Goal: Task Accomplishment & Management: Use online tool/utility

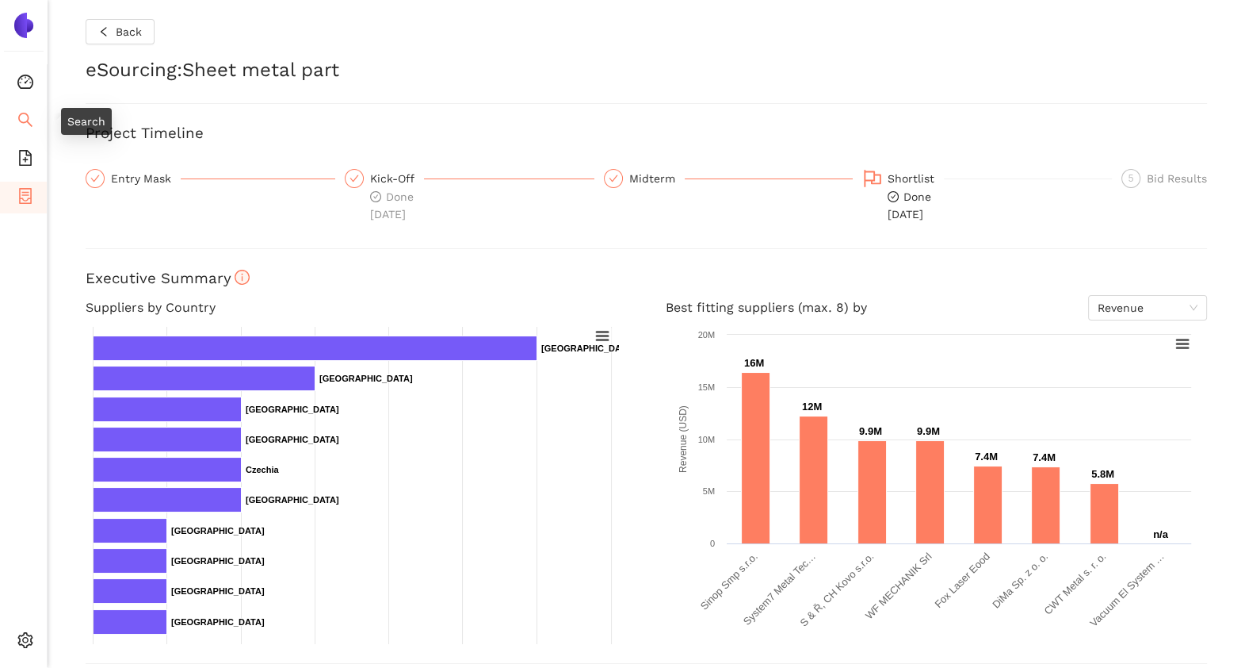
click at [22, 123] on icon "search" at bounding box center [25, 120] width 16 height 16
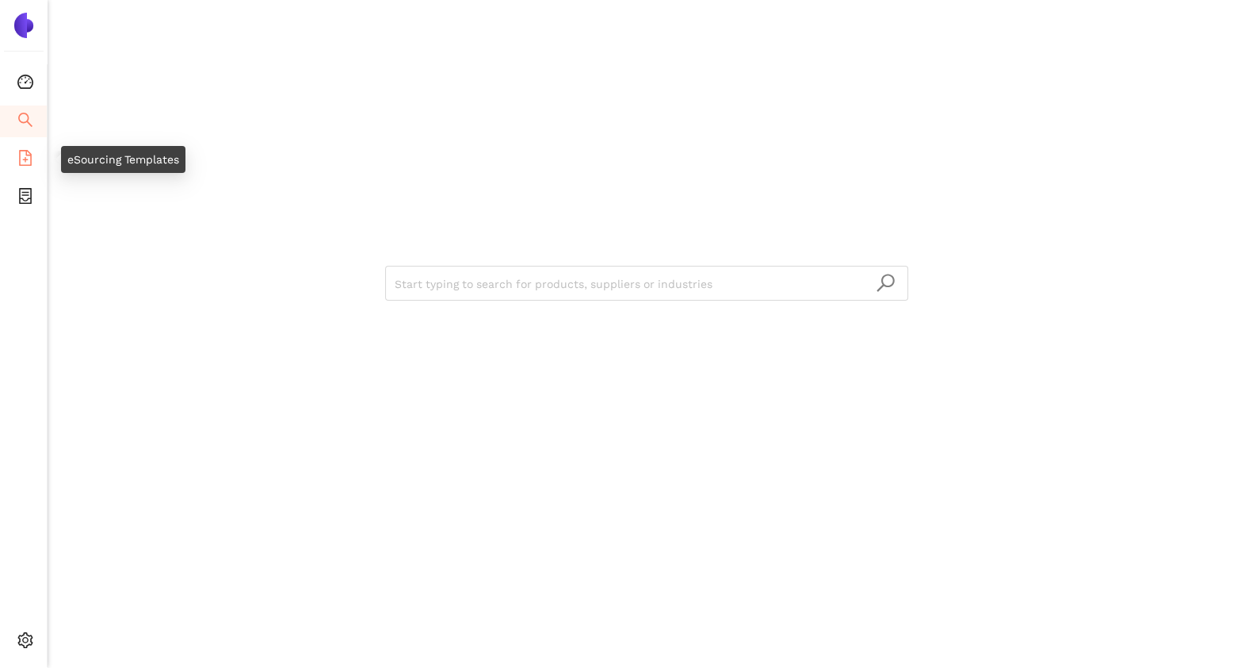
click at [24, 166] on span "file-add" at bounding box center [25, 160] width 16 height 32
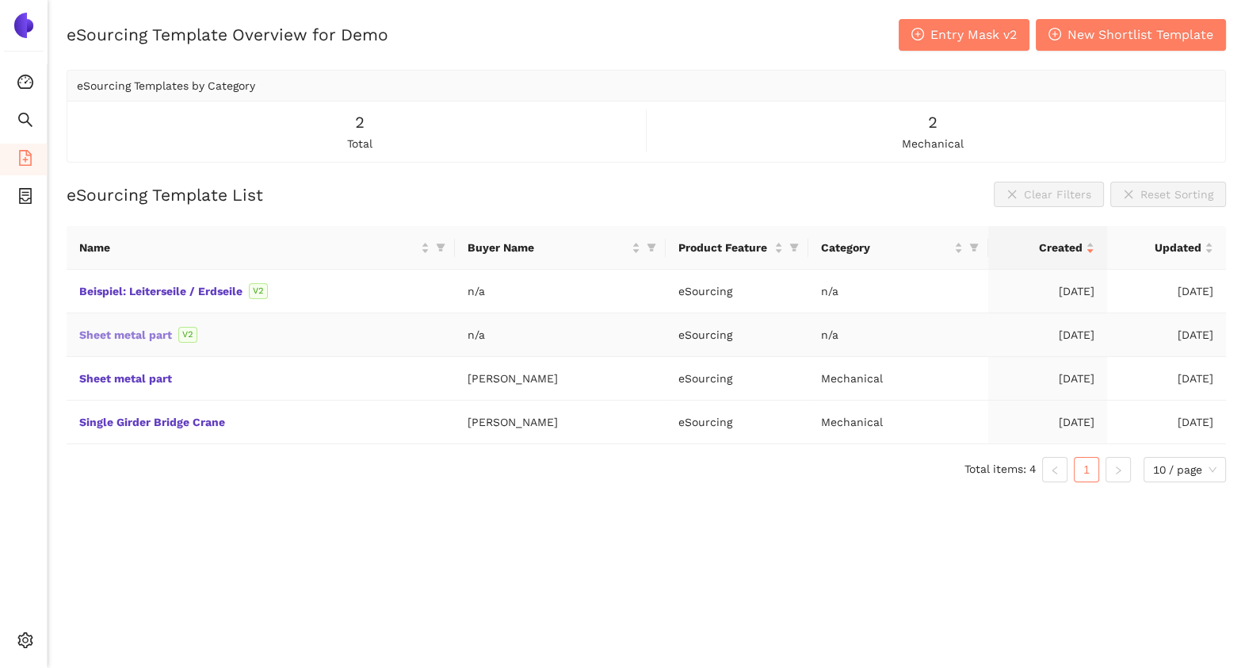
click at [0, 0] on link "Sheet metal part" at bounding box center [0, 0] width 0 height 0
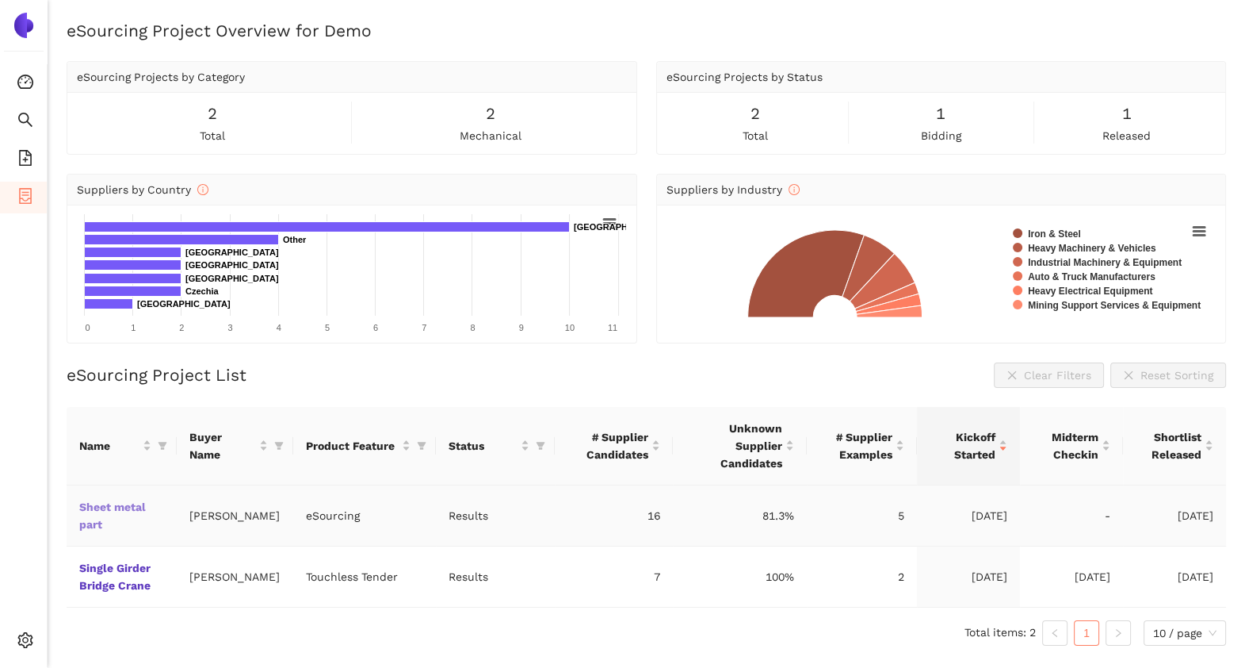
click at [0, 0] on link "Sheet metal part" at bounding box center [0, 0] width 0 height 0
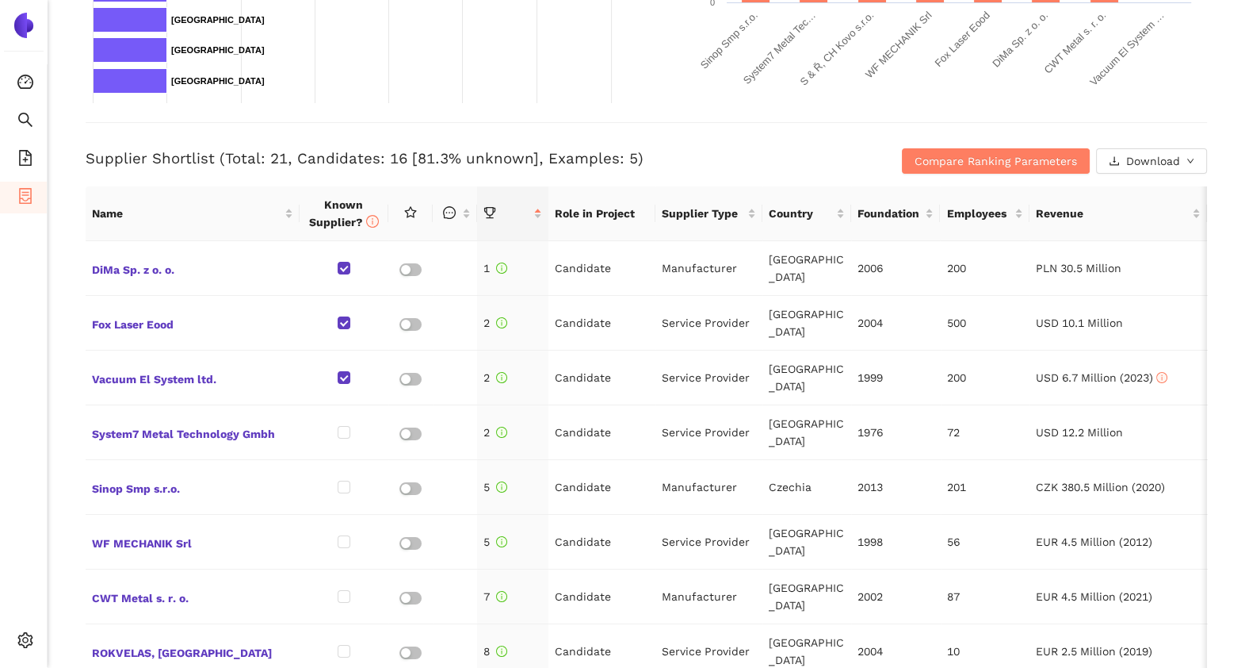
scroll to position [543, 0]
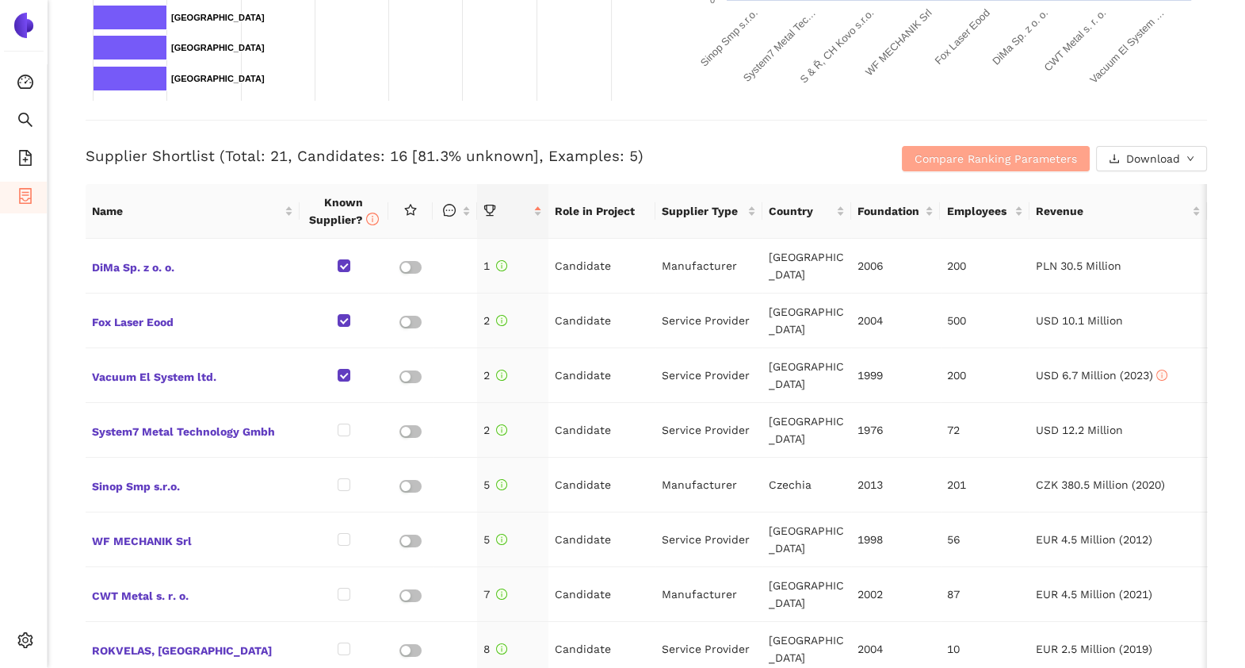
click at [1015, 146] on button "Compare Ranking Parameters" at bounding box center [996, 158] width 188 height 25
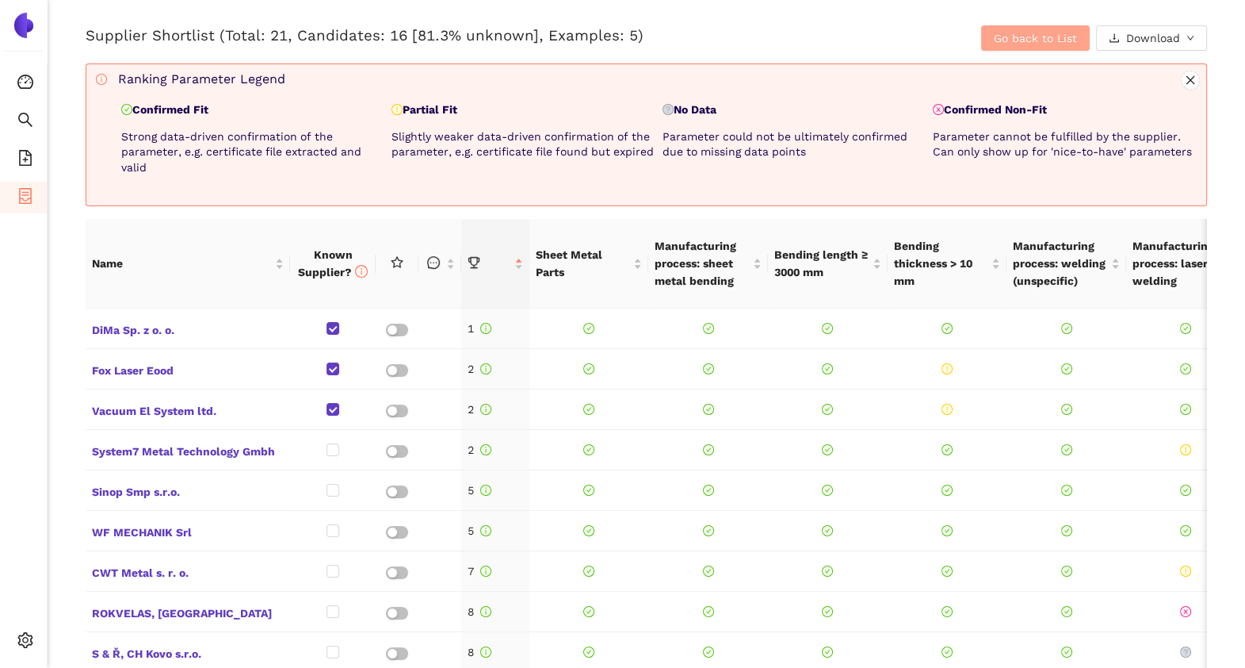
scroll to position [669, 0]
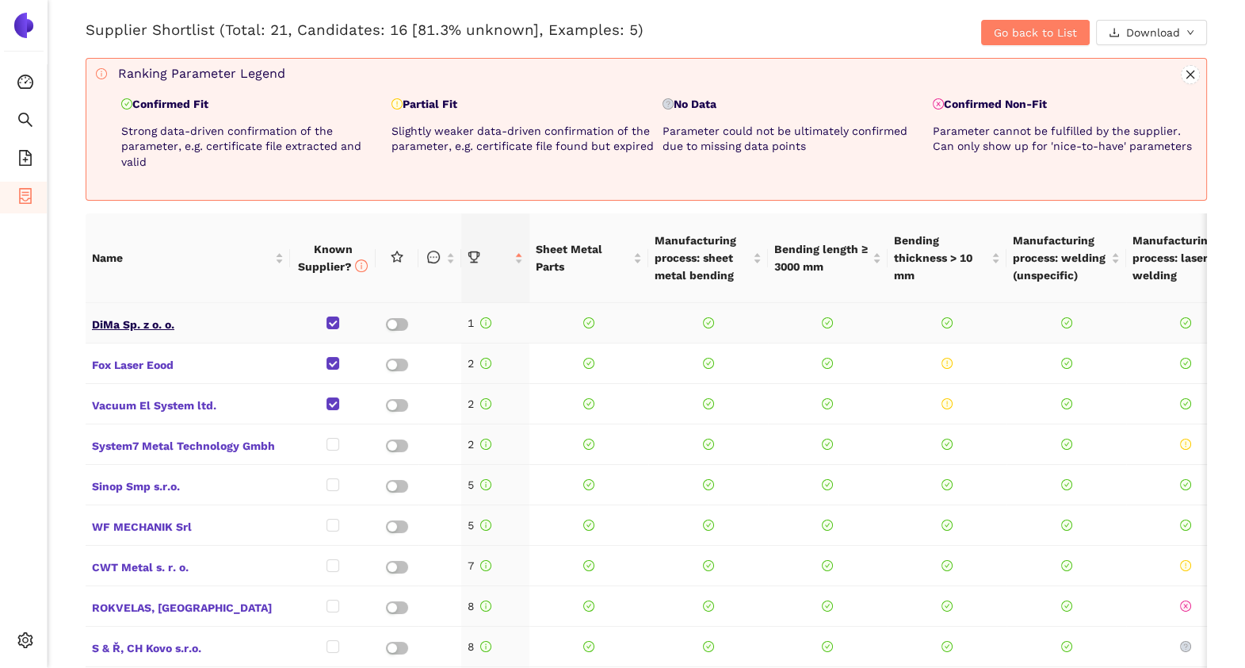
click at [145, 324] on span "DiMa Sp. z o. o." at bounding box center [188, 322] width 192 height 21
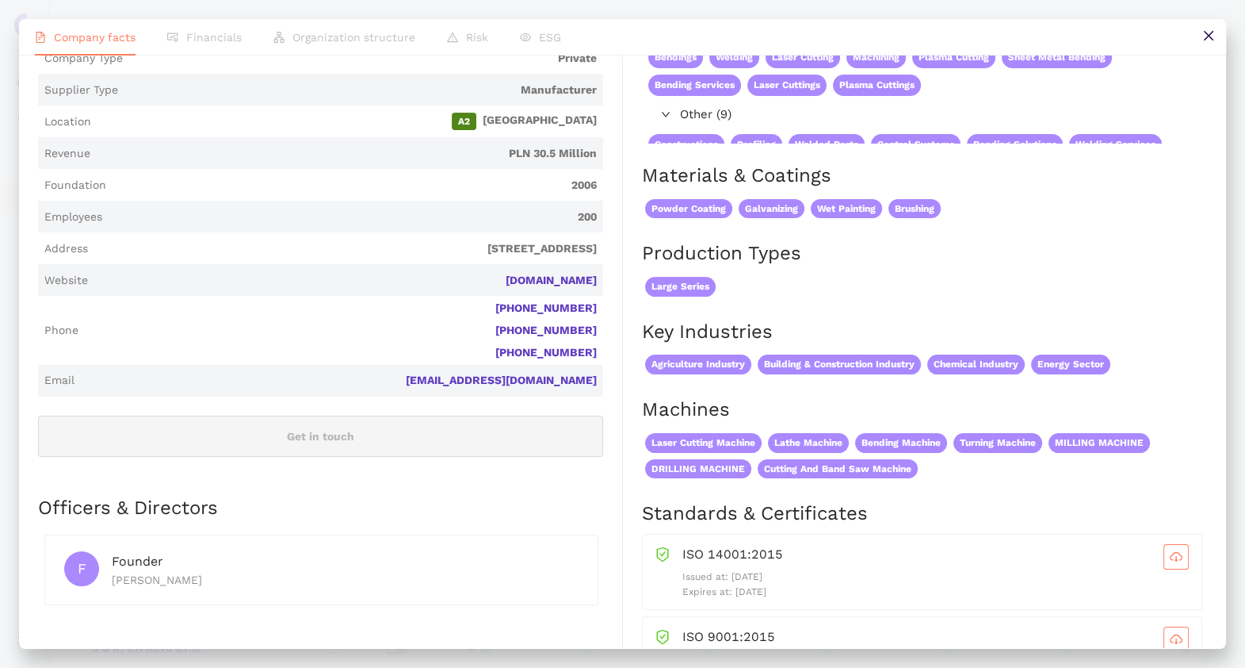
scroll to position [0, 0]
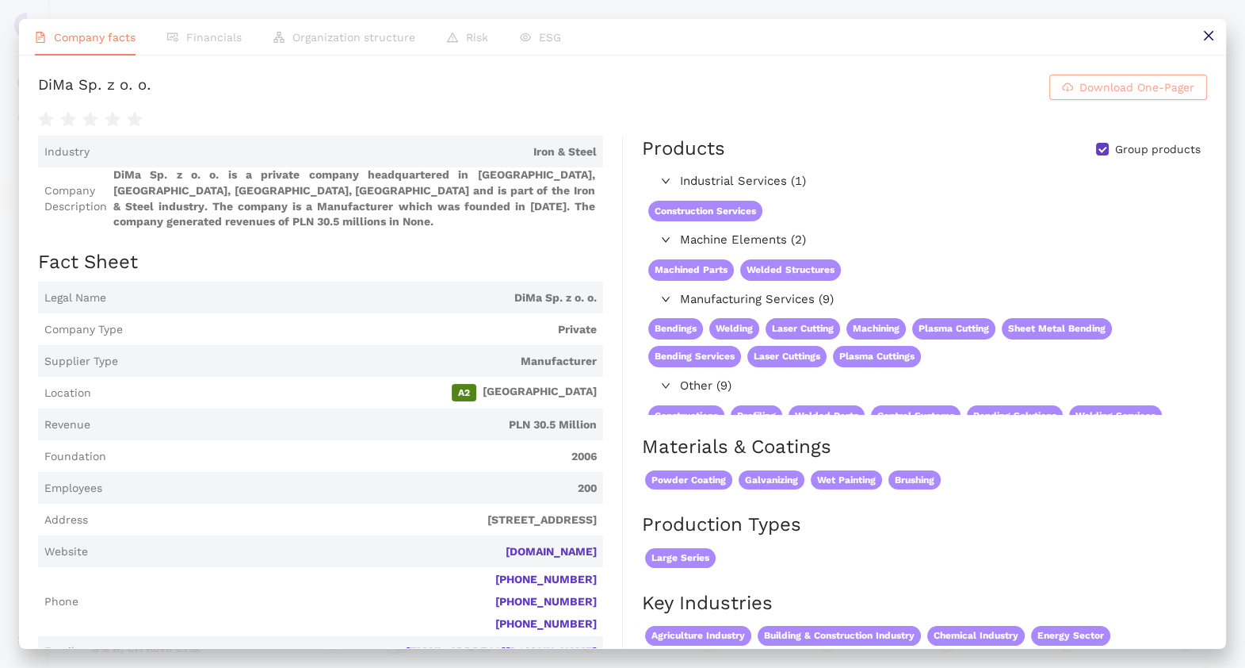
click at [1082, 93] on span "Download One-Pager" at bounding box center [1137, 86] width 115 height 17
click at [1208, 26] on button at bounding box center [1209, 37] width 36 height 36
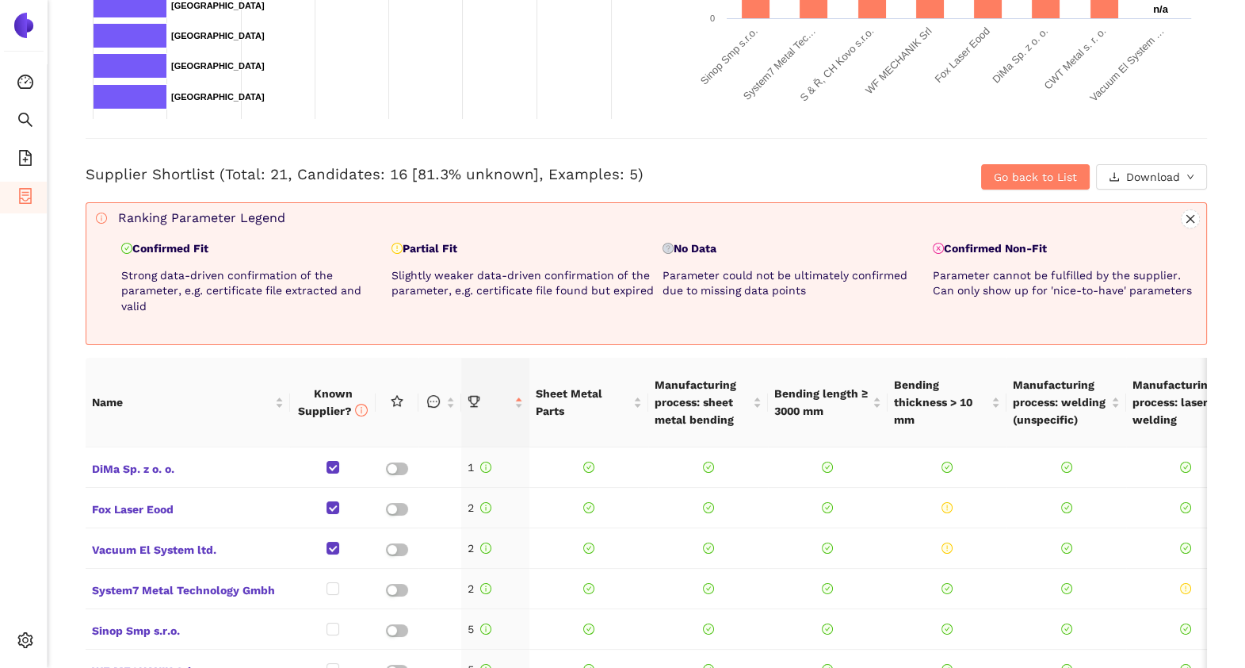
scroll to position [524, 0]
click at [1013, 171] on span "Go back to List" at bounding box center [1035, 177] width 83 height 17
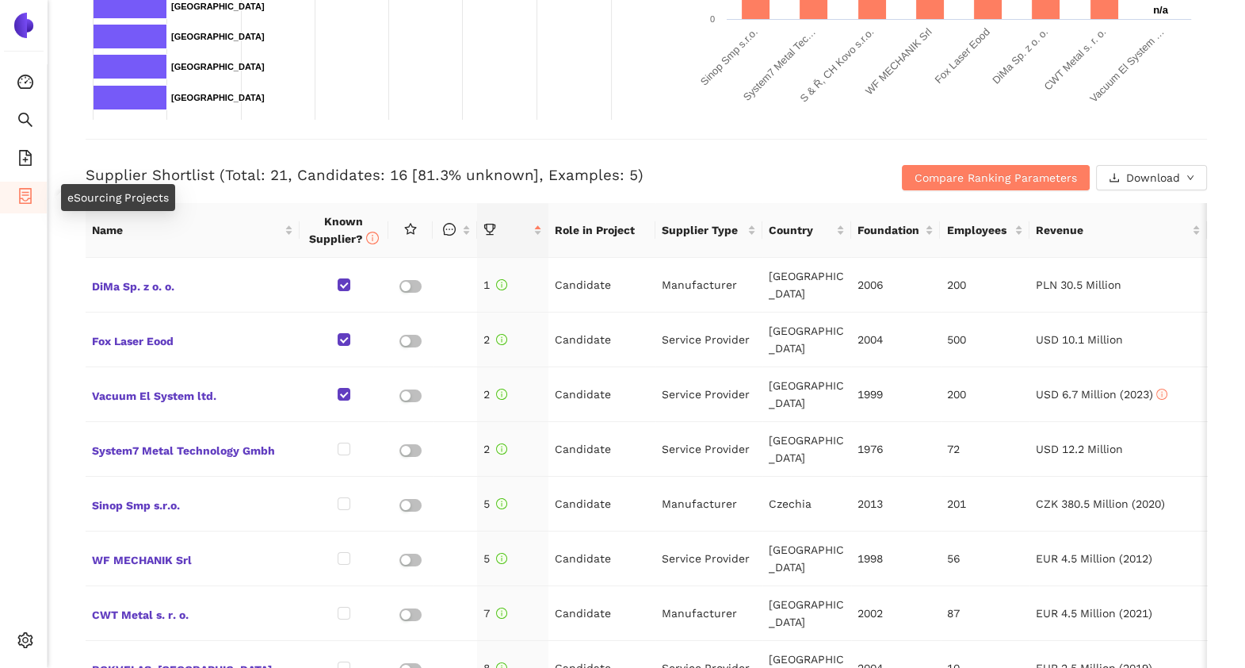
click at [26, 190] on icon "container" at bounding box center [25, 196] width 16 height 16
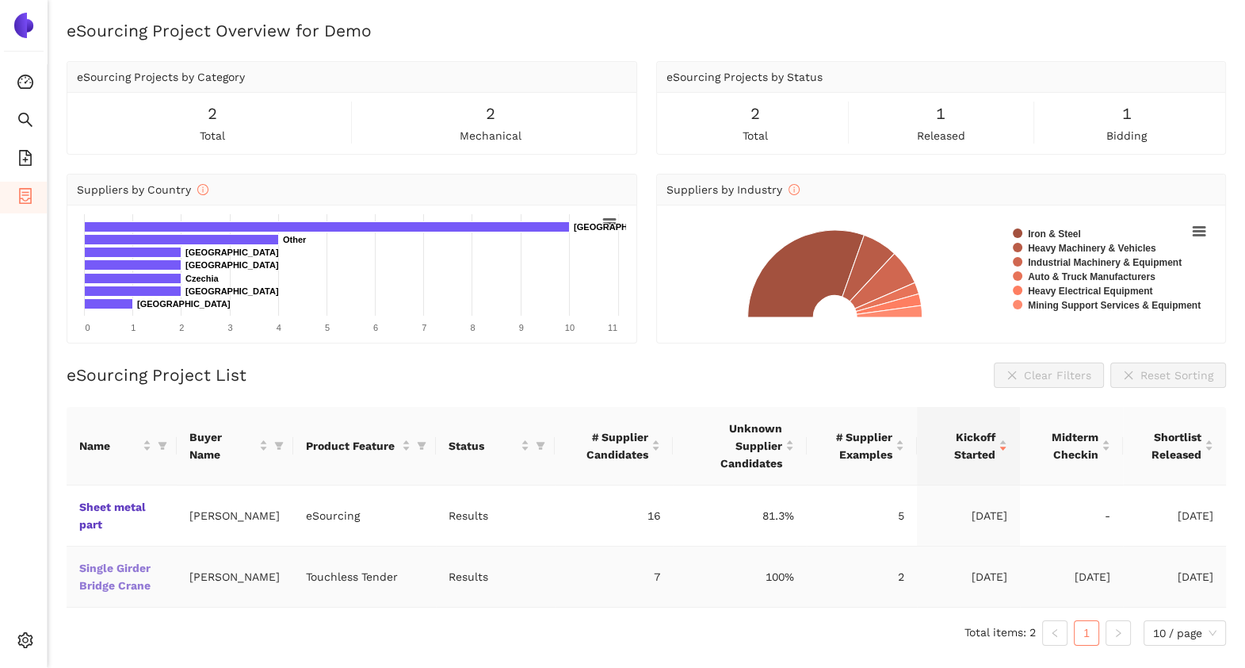
click at [0, 0] on link "Single Girder Bridge Crane" at bounding box center [0, 0] width 0 height 0
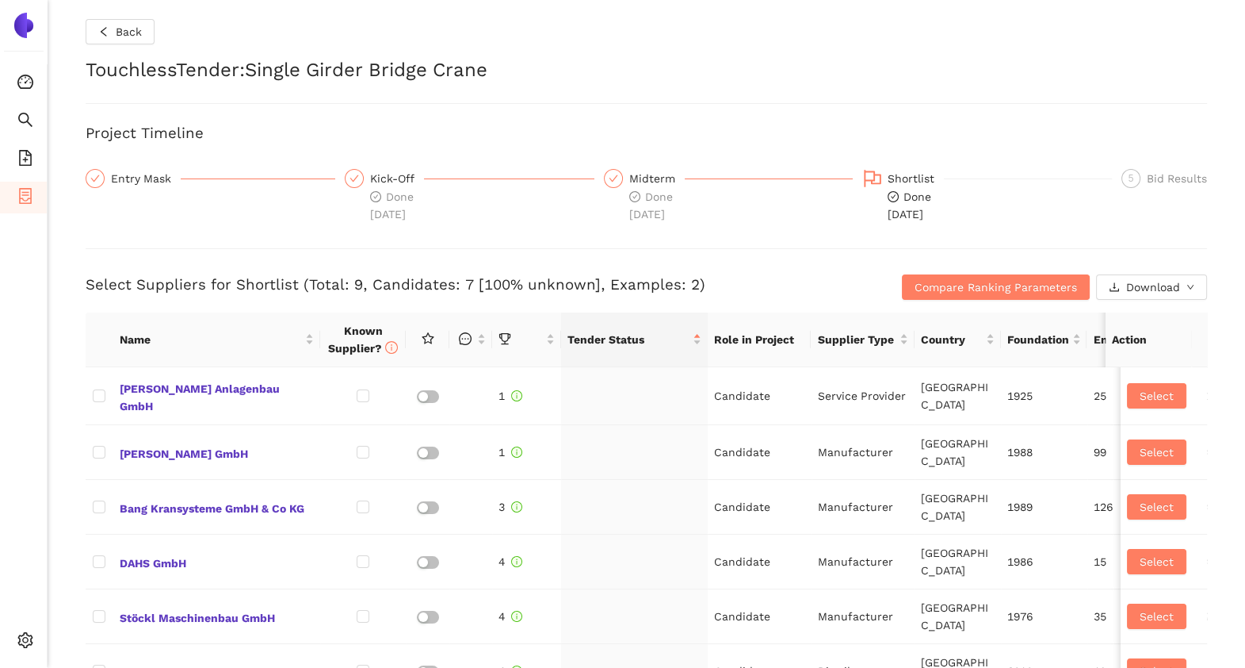
checkbox input "true"
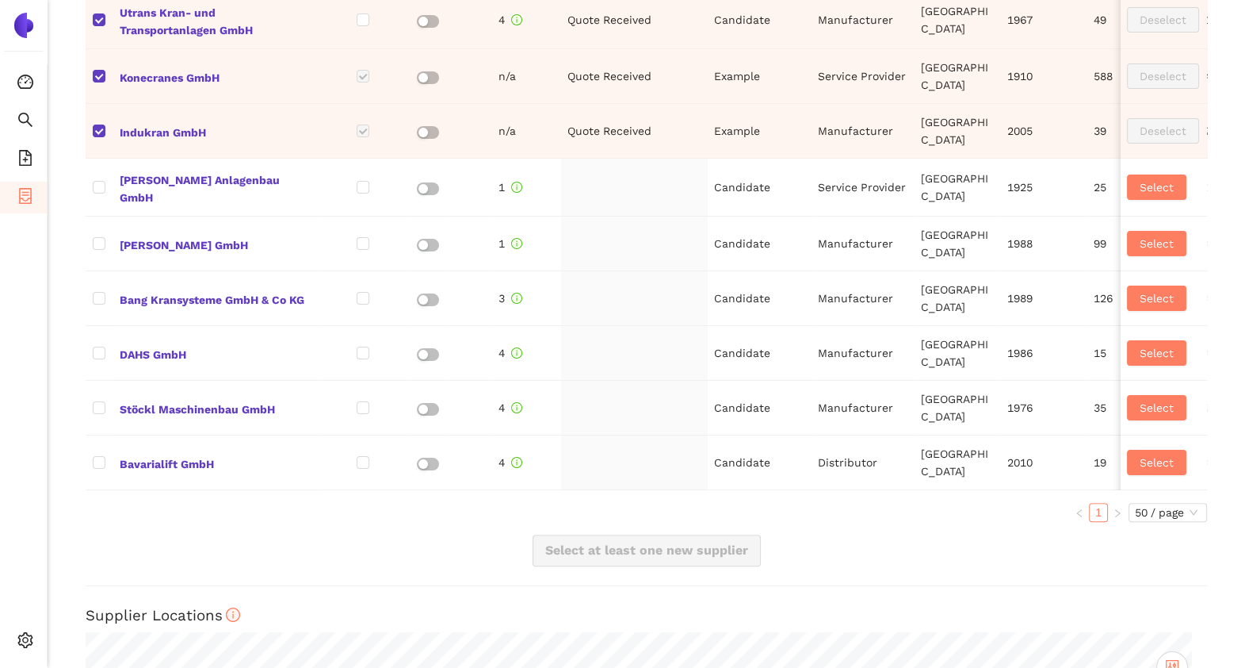
scroll to position [675, 0]
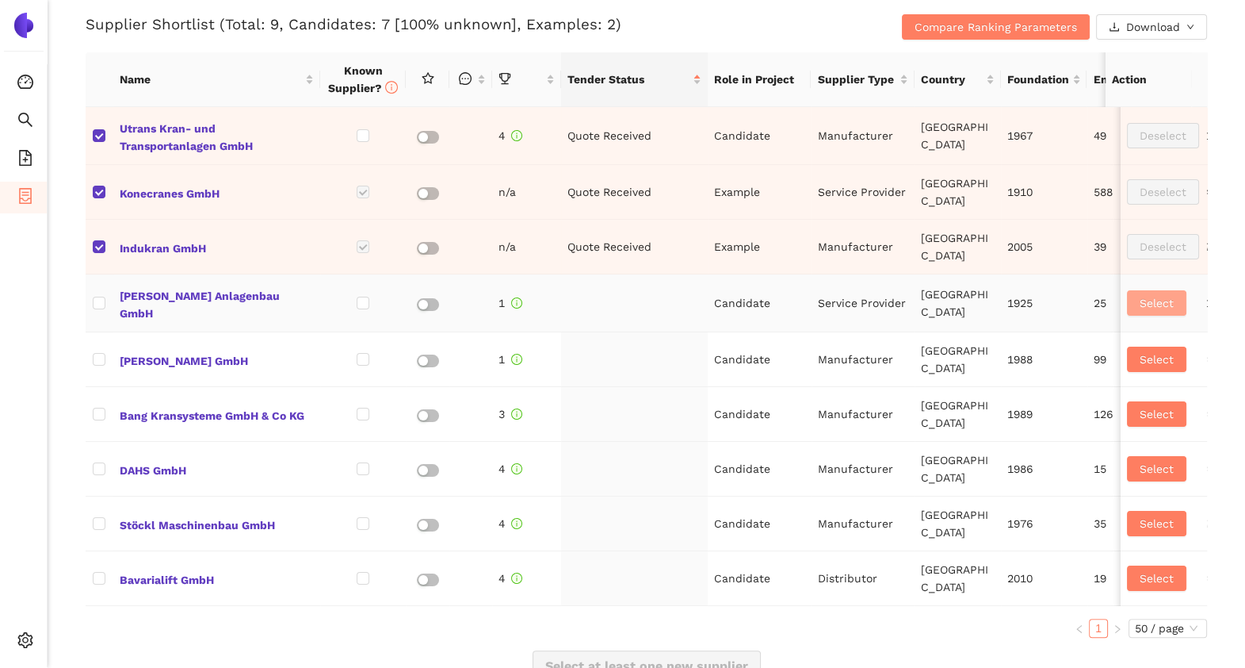
click at [1127, 308] on button "Select" at bounding box center [1156, 302] width 59 height 25
checkbox input "true"
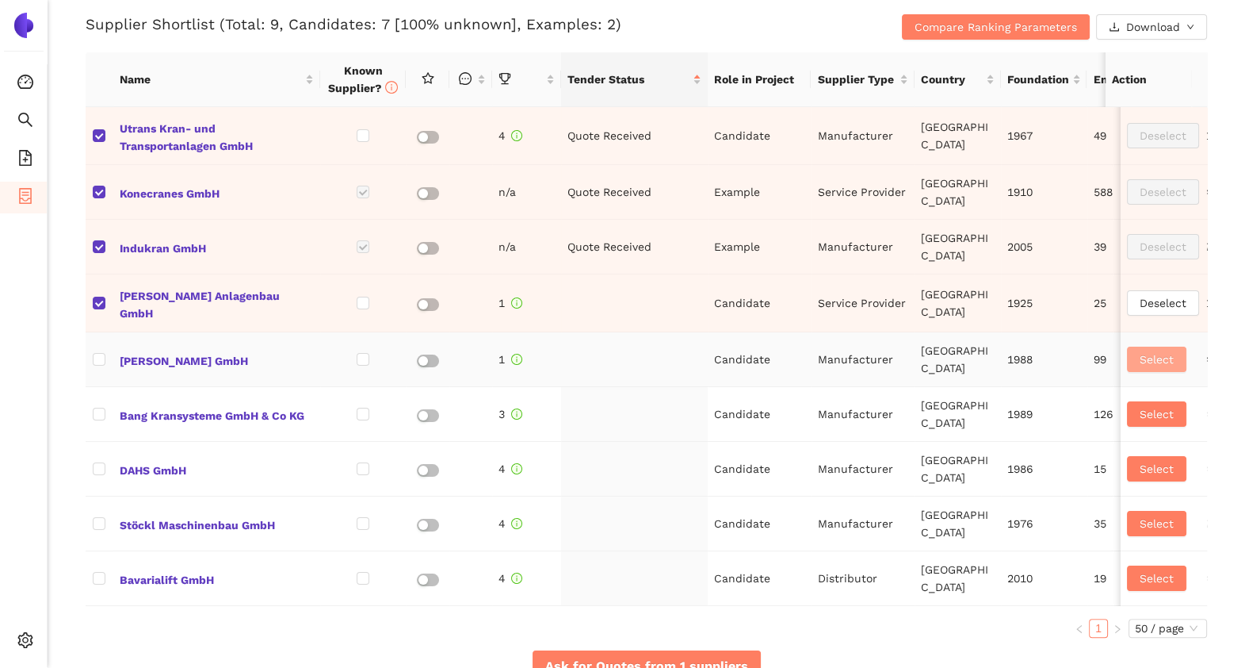
click at [1140, 350] on span "Select" at bounding box center [1157, 358] width 34 height 17
checkbox input "true"
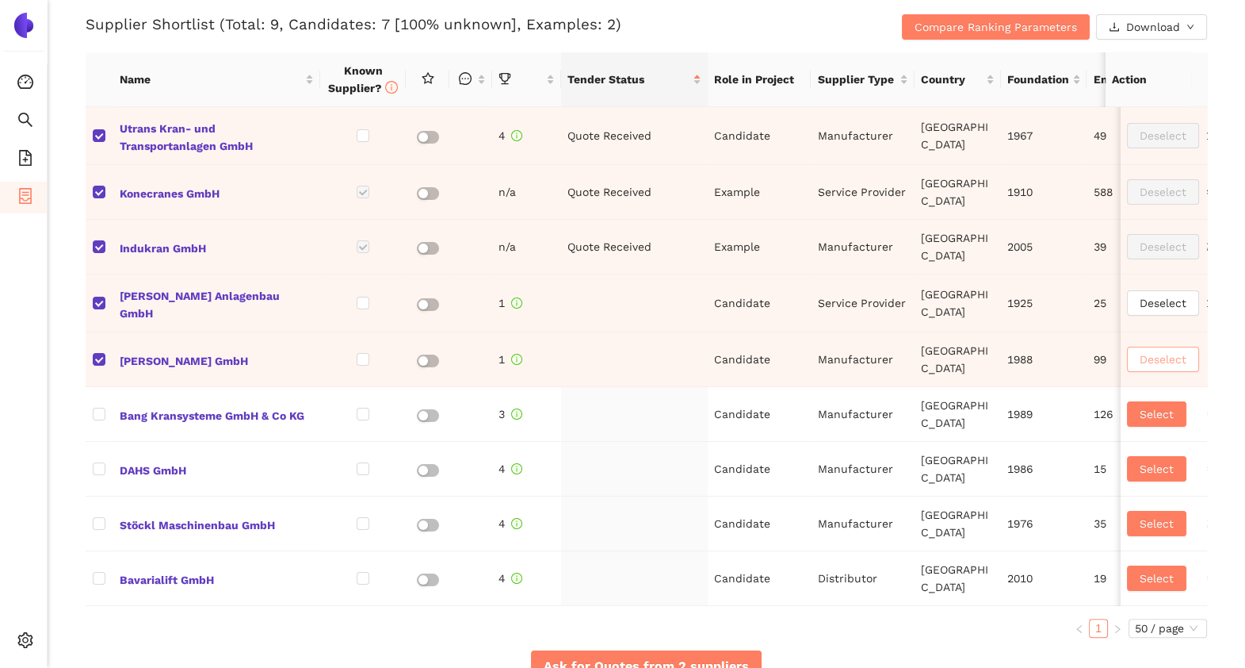
scroll to position [752, 0]
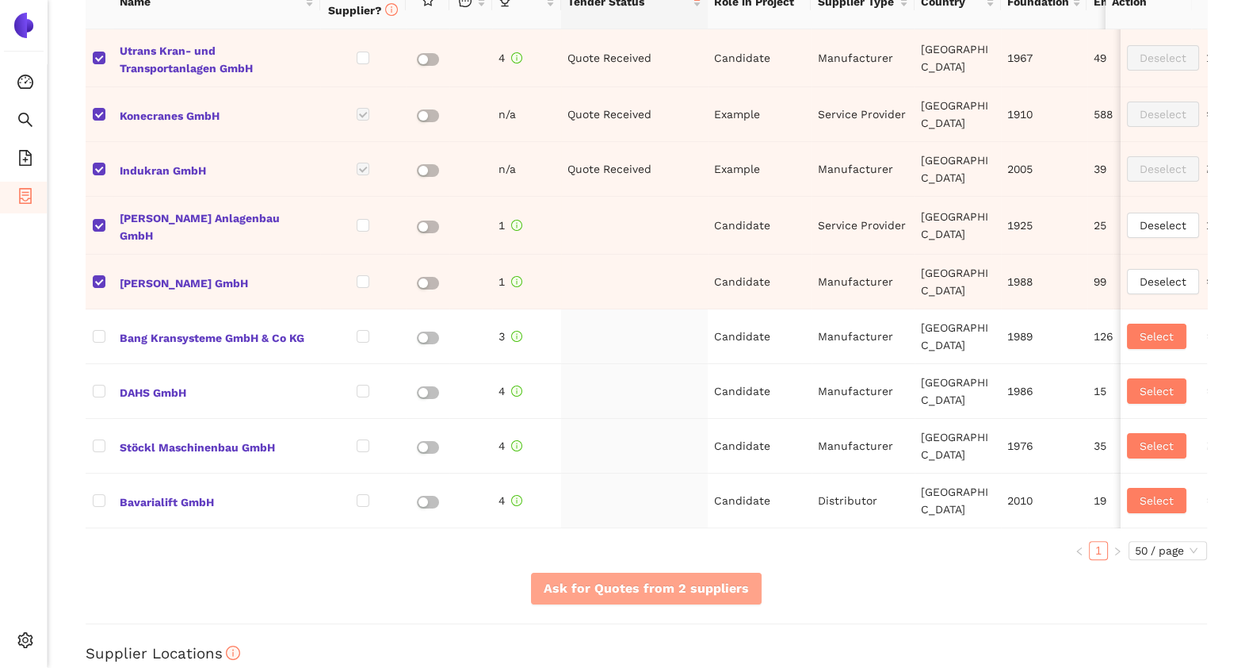
click at [662, 604] on button "Ask for Quotes from 2 suppliers" at bounding box center [646, 588] width 231 height 32
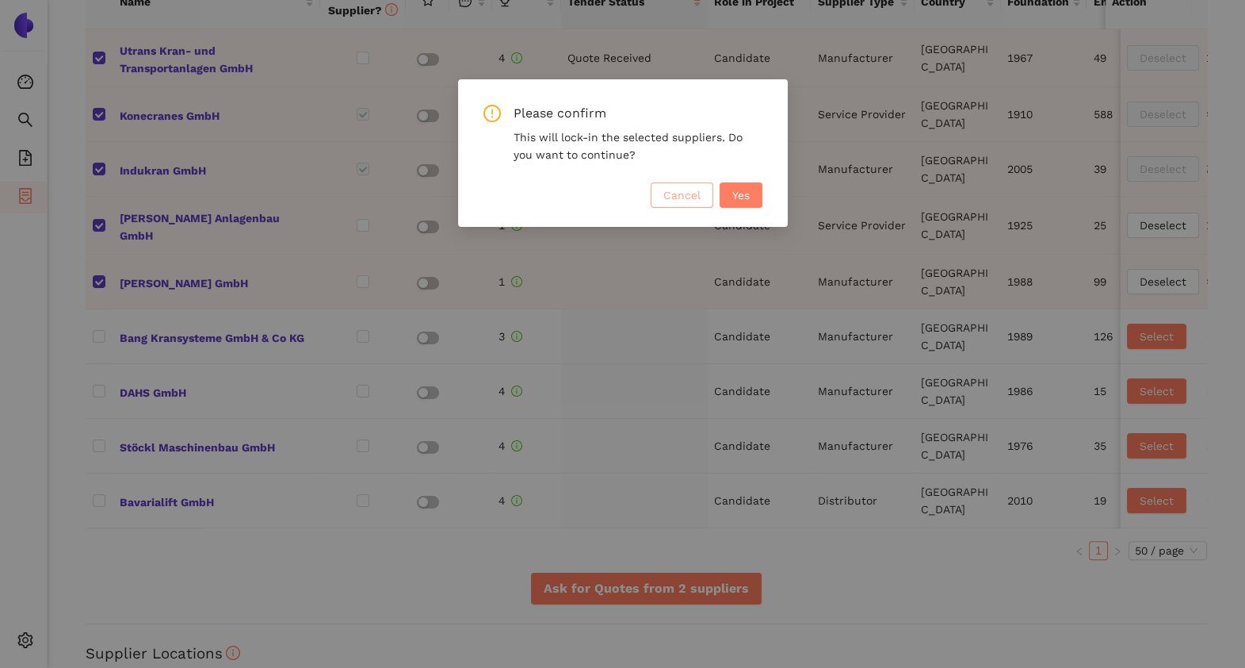
drag, startPoint x: 683, startPoint y: 206, endPoint x: 1177, endPoint y: 193, distance: 494.1
click at [1177, 193] on div "Please confirm This will lock-in the selected suppliers. Do you want to continu…" at bounding box center [622, 334] width 1245 height 668
click at [690, 189] on span "Cancel" at bounding box center [682, 194] width 37 height 17
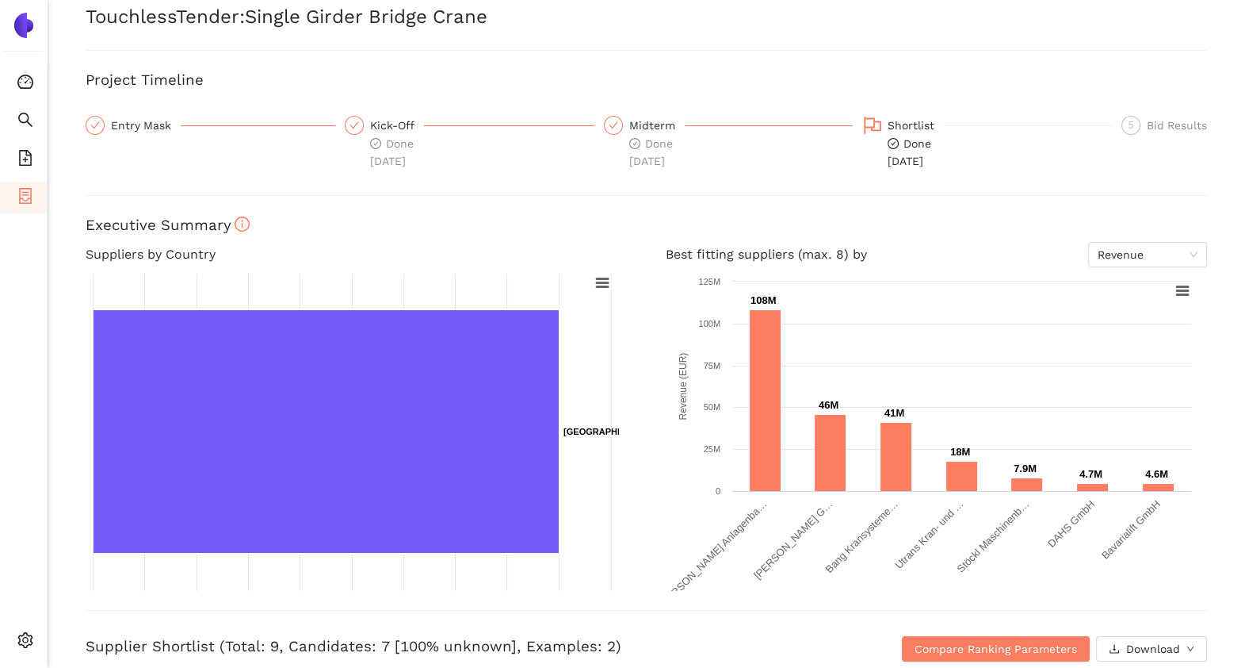
scroll to position [0, 0]
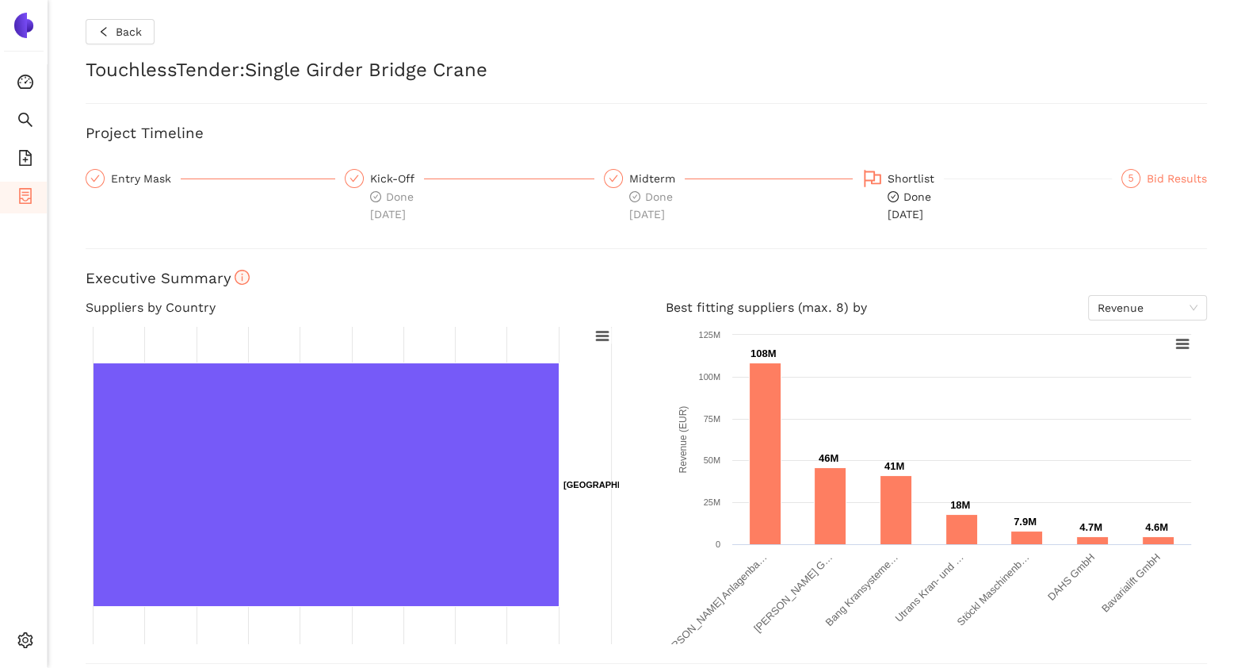
click at [1123, 169] on div "5 Bid Results" at bounding box center [1165, 178] width 86 height 19
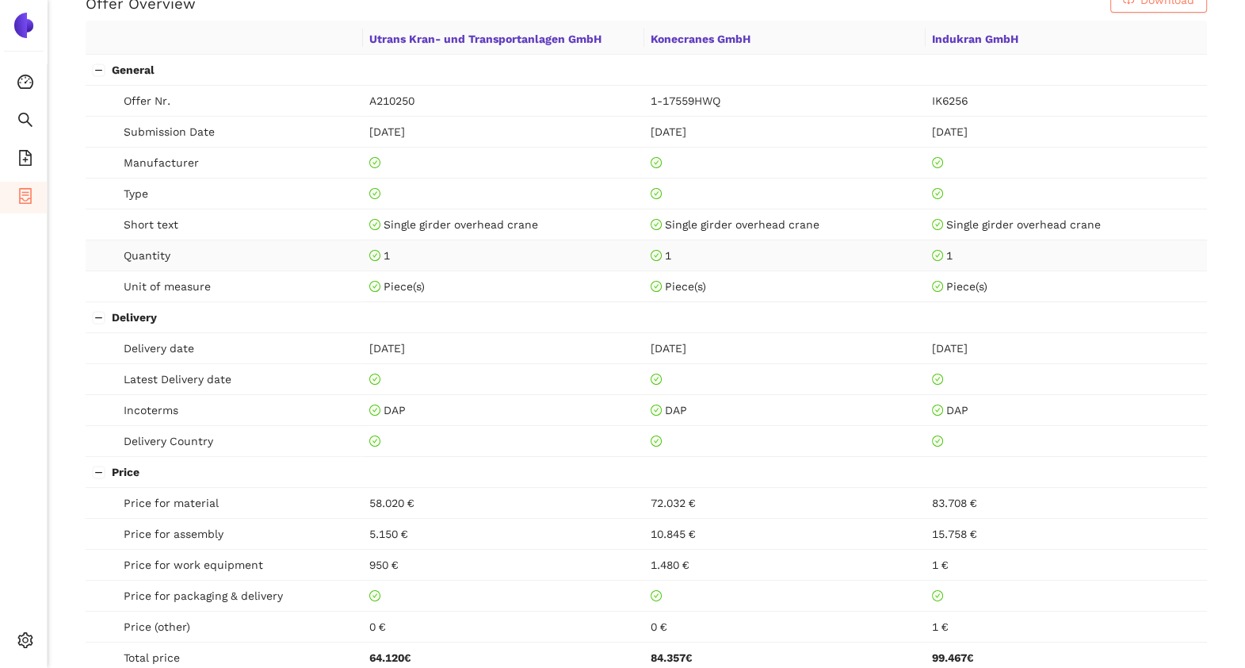
scroll to position [756, 0]
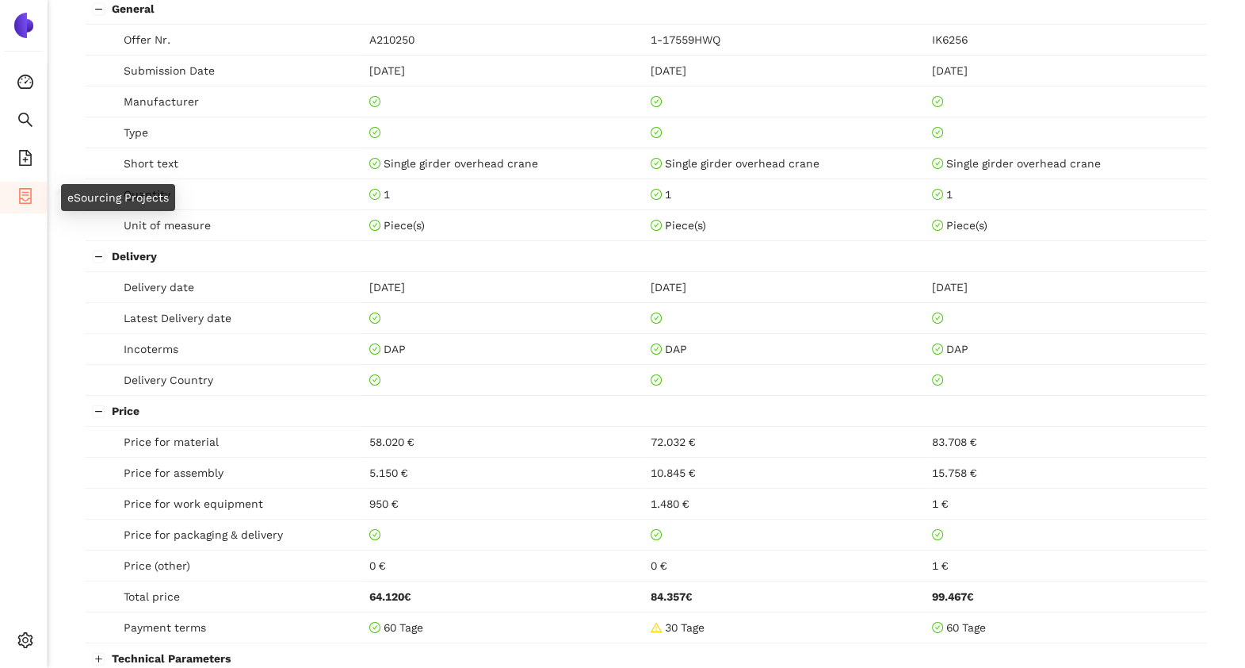
click at [30, 195] on icon "container" at bounding box center [25, 196] width 13 height 16
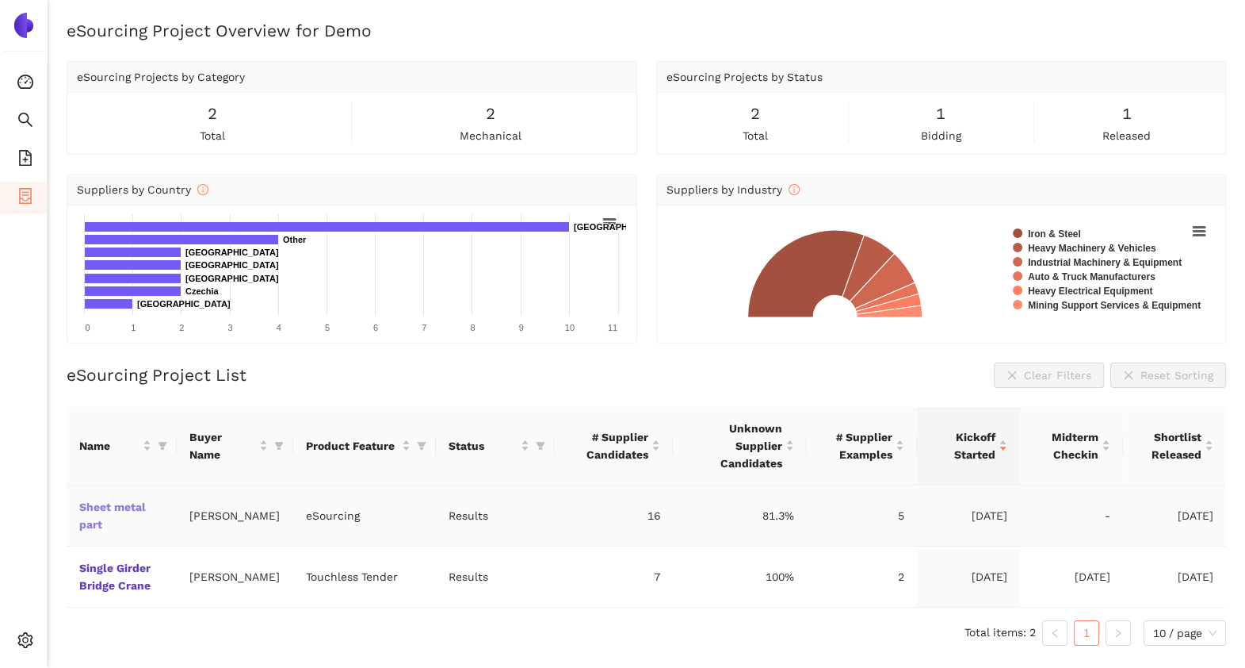
click at [0, 0] on link "Sheet metal part" at bounding box center [0, 0] width 0 height 0
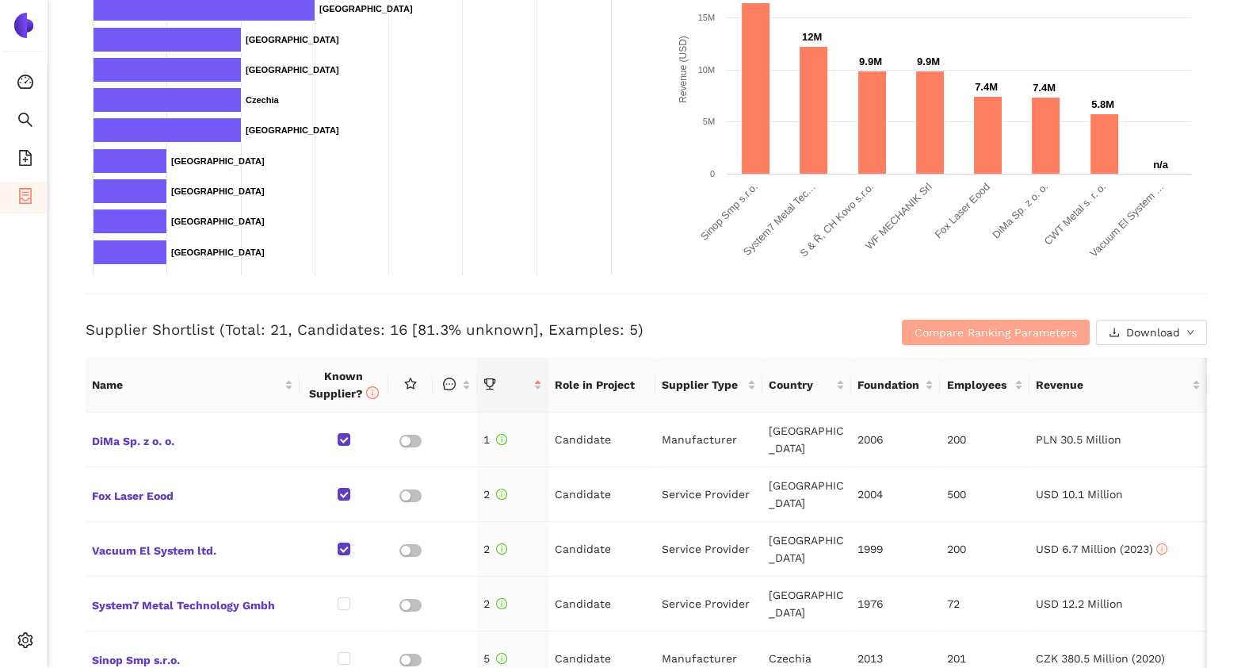
click at [926, 325] on span "Compare Ranking Parameters" at bounding box center [996, 331] width 163 height 17
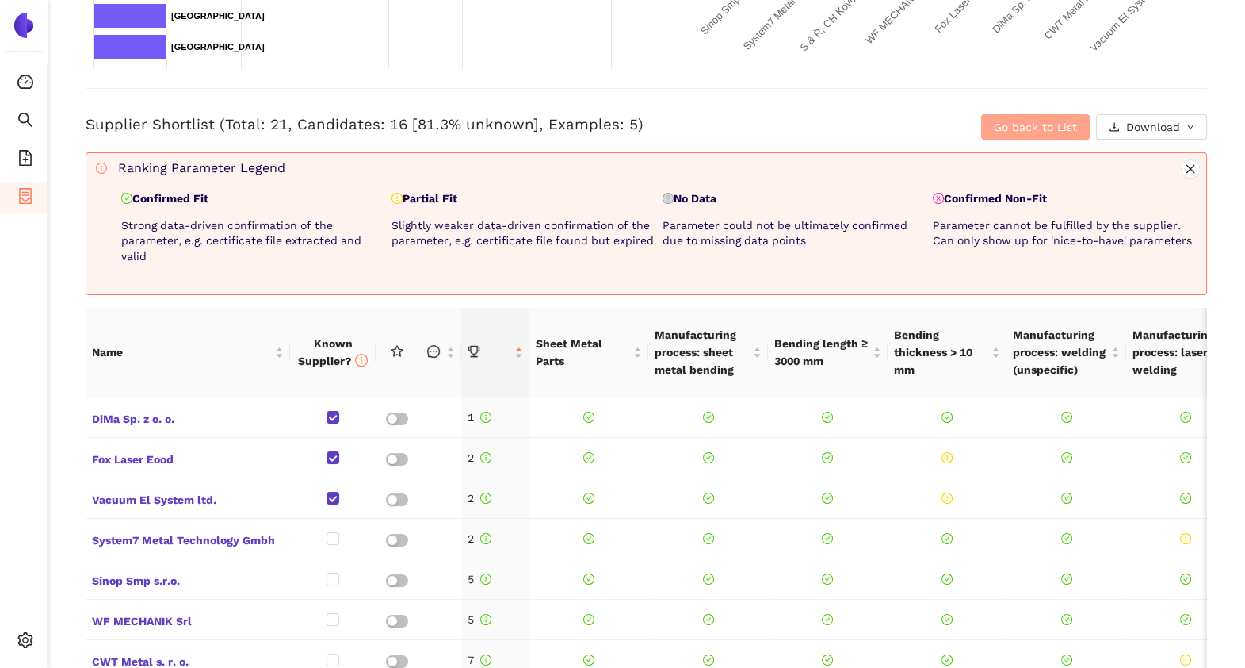
scroll to position [576, 0]
